Goal: Navigation & Orientation: Go to known website

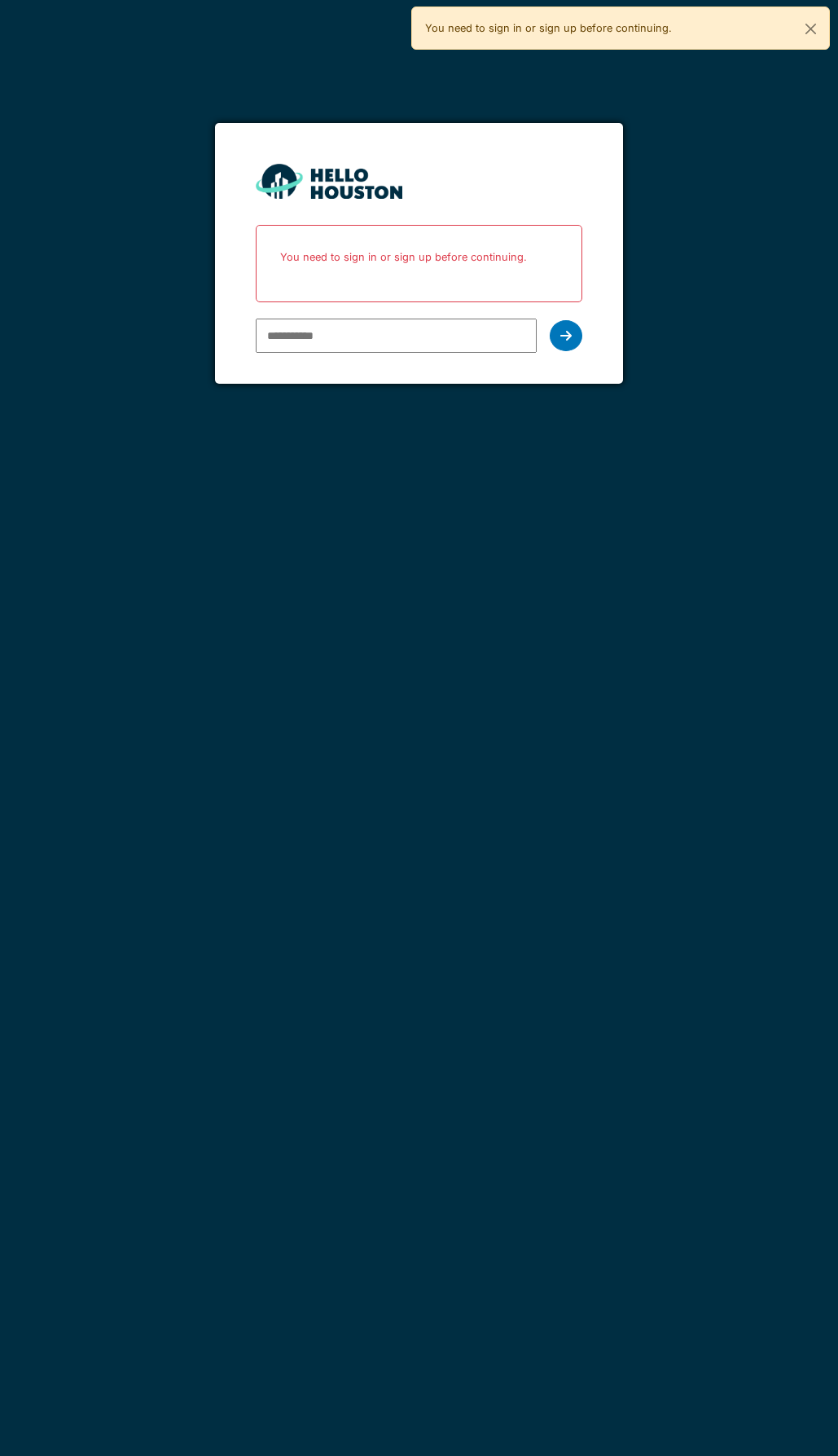
click at [321, 341] on input "email" at bounding box center [397, 335] width 282 height 34
click at [348, 330] on input "email" at bounding box center [397, 335] width 282 height 34
click at [351, 340] on input "email" at bounding box center [397, 335] width 282 height 34
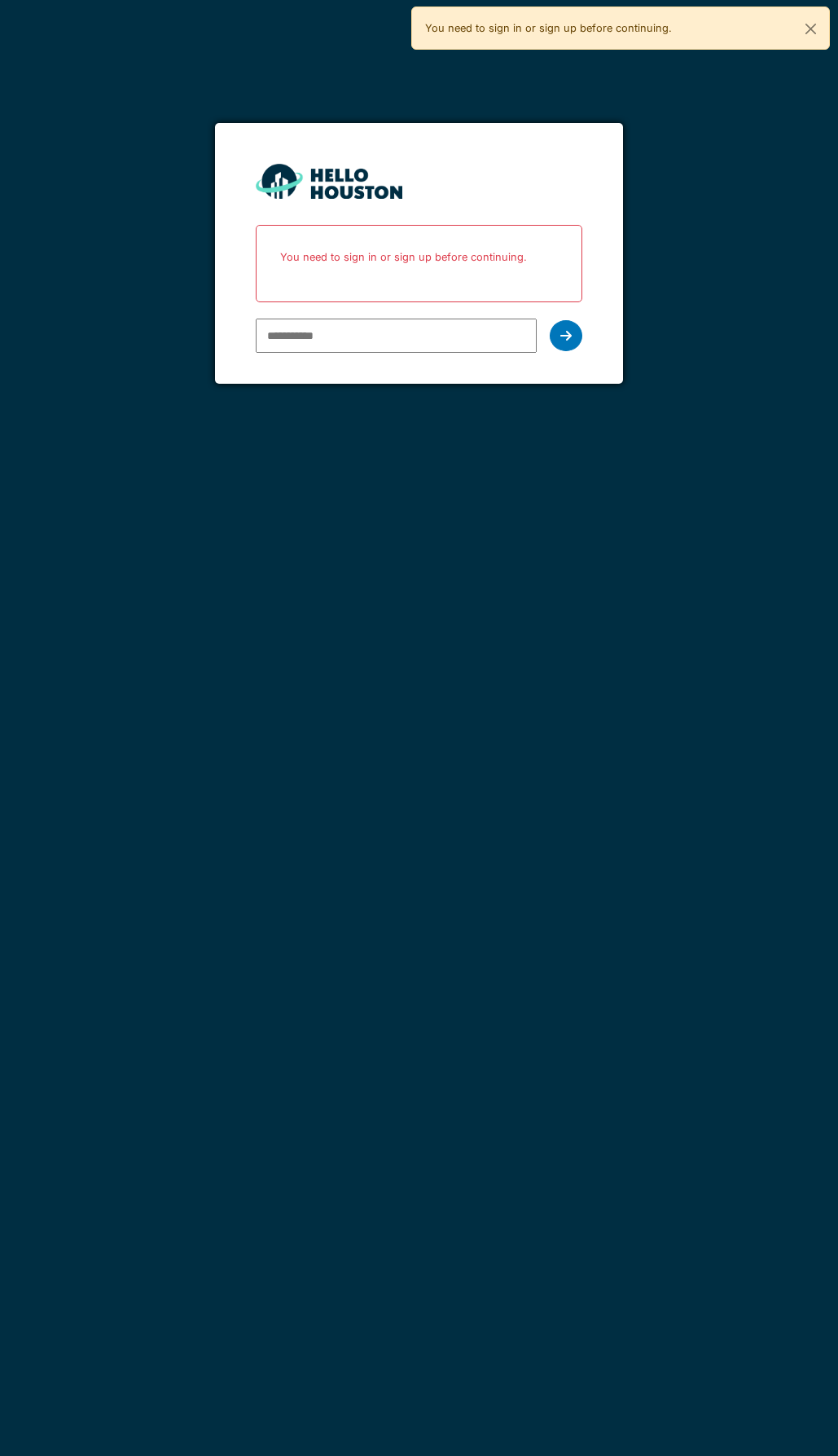
click at [351, 340] on input "email" at bounding box center [397, 335] width 282 height 34
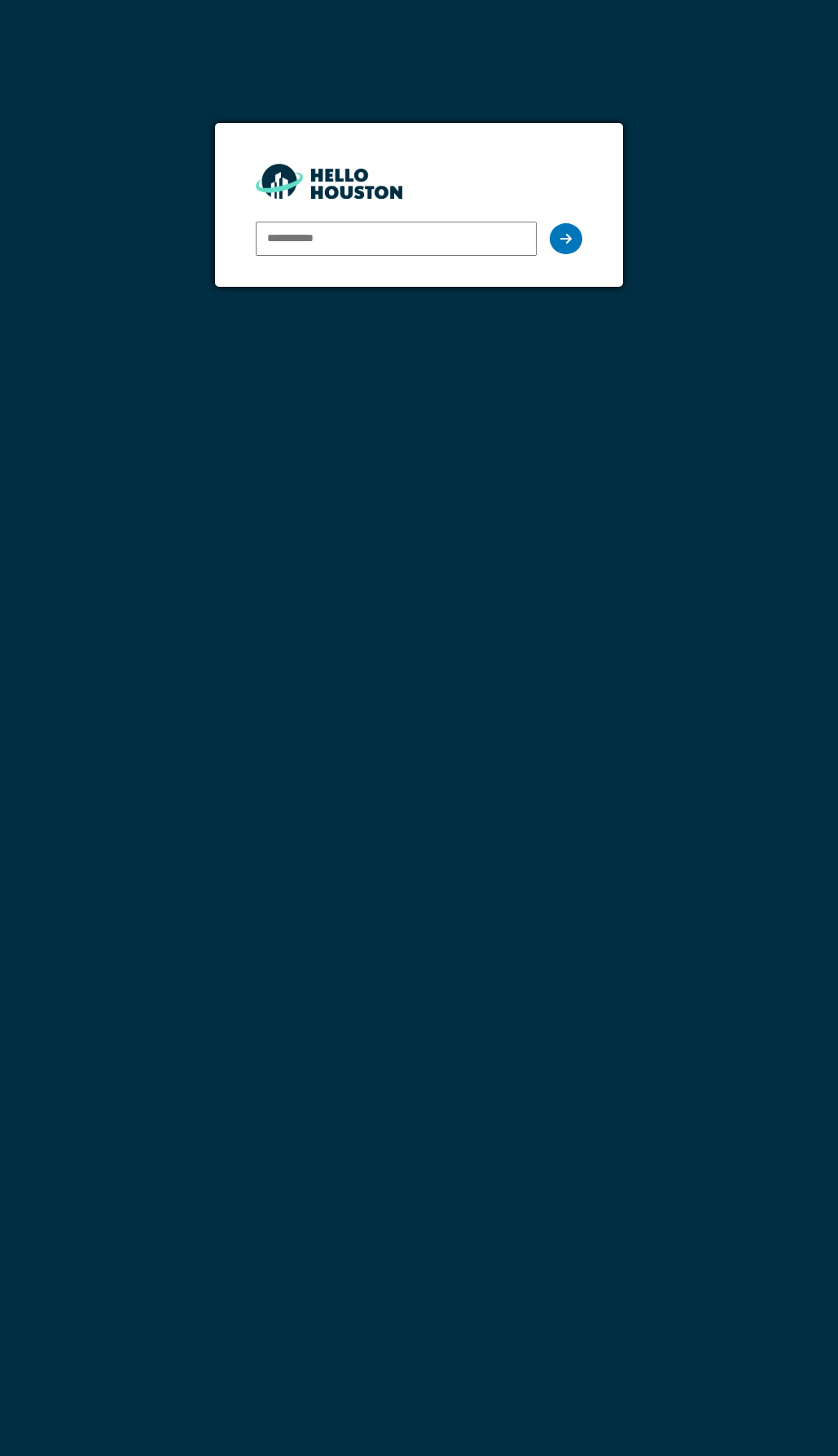
click at [392, 229] on input "email" at bounding box center [397, 238] width 282 height 34
click at [329, 239] on input "email" at bounding box center [397, 238] width 282 height 34
click at [332, 249] on input "email" at bounding box center [397, 238] width 282 height 34
click at [311, 232] on input "email" at bounding box center [397, 238] width 282 height 34
click at [311, 232] on input "email" at bounding box center [397, 238] width 282 height 34
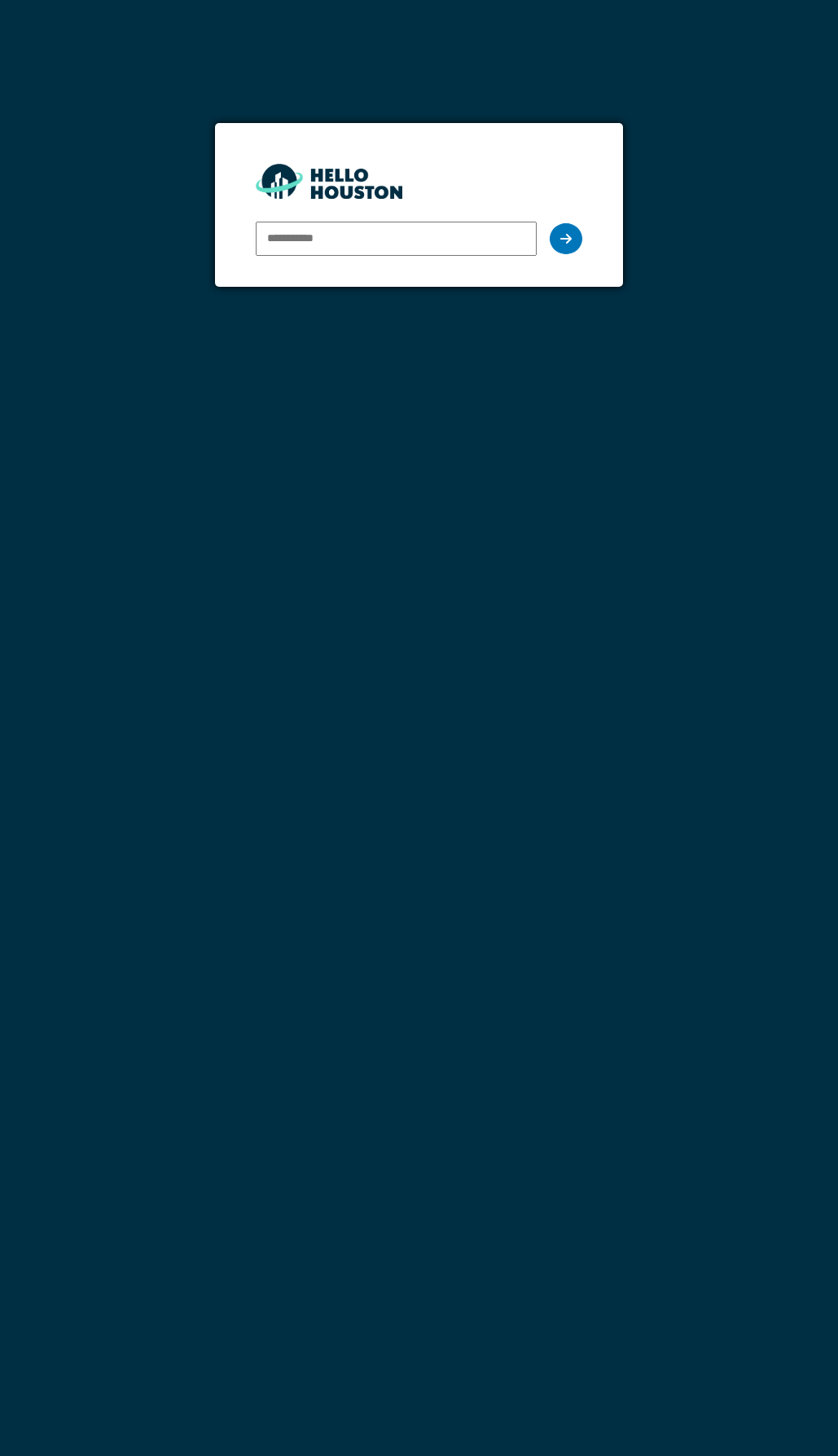
click at [311, 232] on input "email" at bounding box center [397, 238] width 282 height 34
click at [369, 252] on input "email" at bounding box center [397, 238] width 282 height 34
type input "**********"
click at [563, 242] on icon at bounding box center [566, 239] width 12 height 13
